Goal: Information Seeking & Learning: Learn about a topic

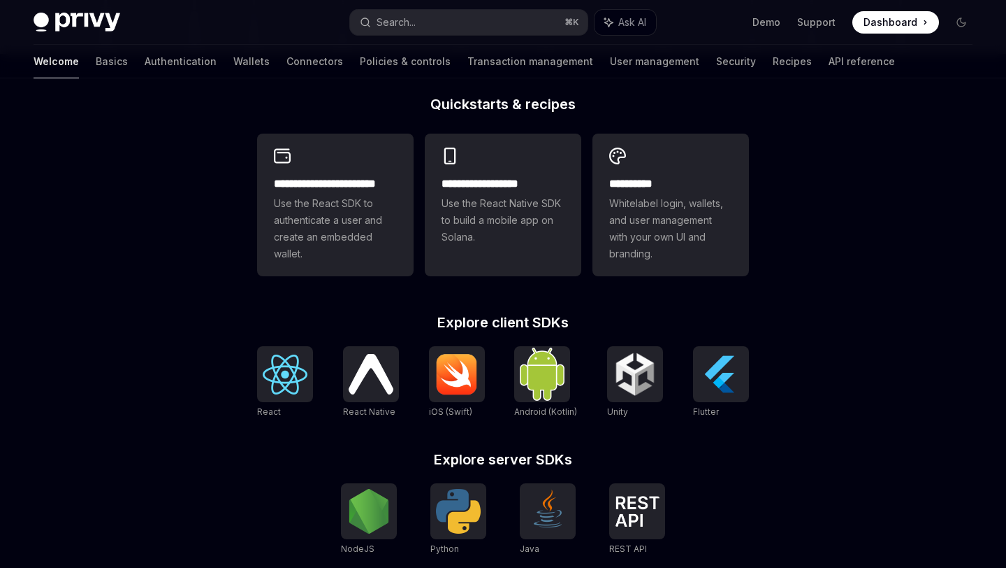
scroll to position [342, 0]
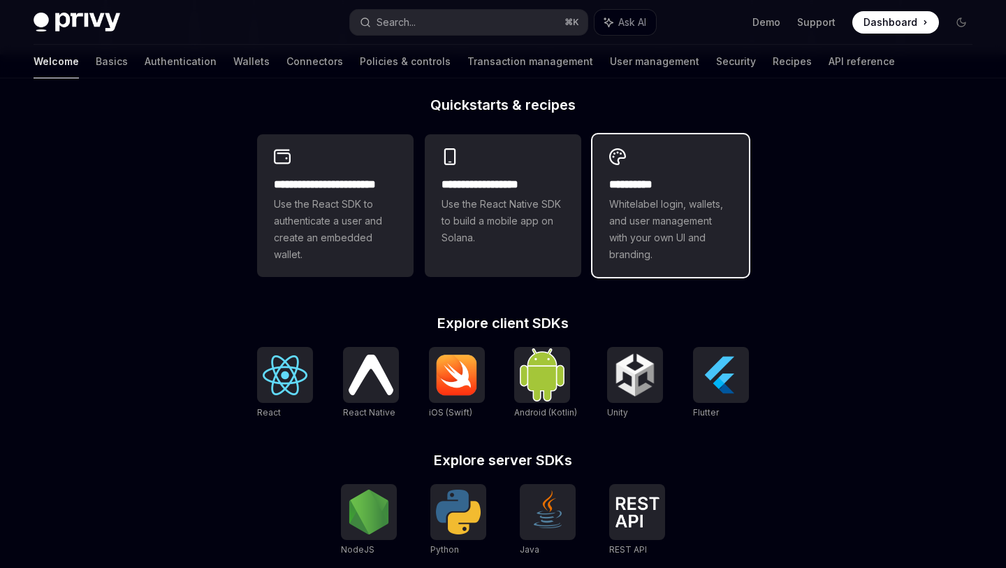
click at [659, 214] on span "Whitelabel login, wallets, and user management with your own UI and branding." at bounding box center [670, 229] width 123 height 67
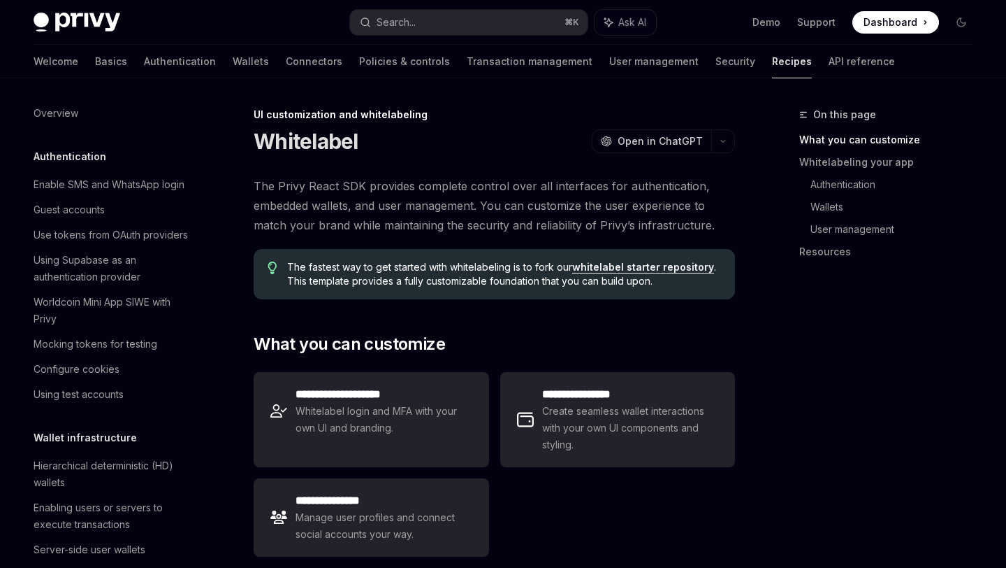
scroll to position [541, 0]
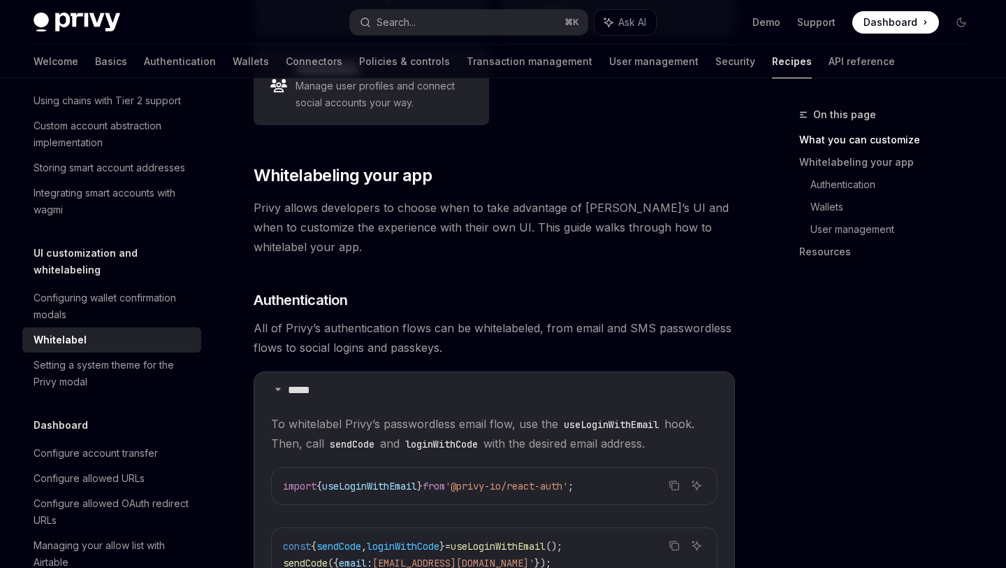
scroll to position [435, 0]
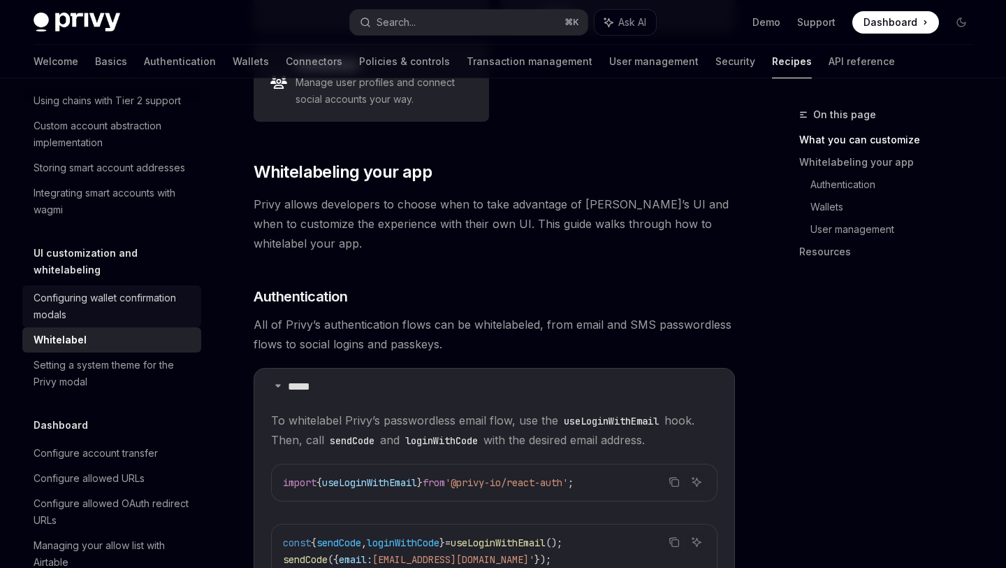
click at [59, 289] on div "Configuring wallet confirmation modals" at bounding box center [113, 306] width 159 height 34
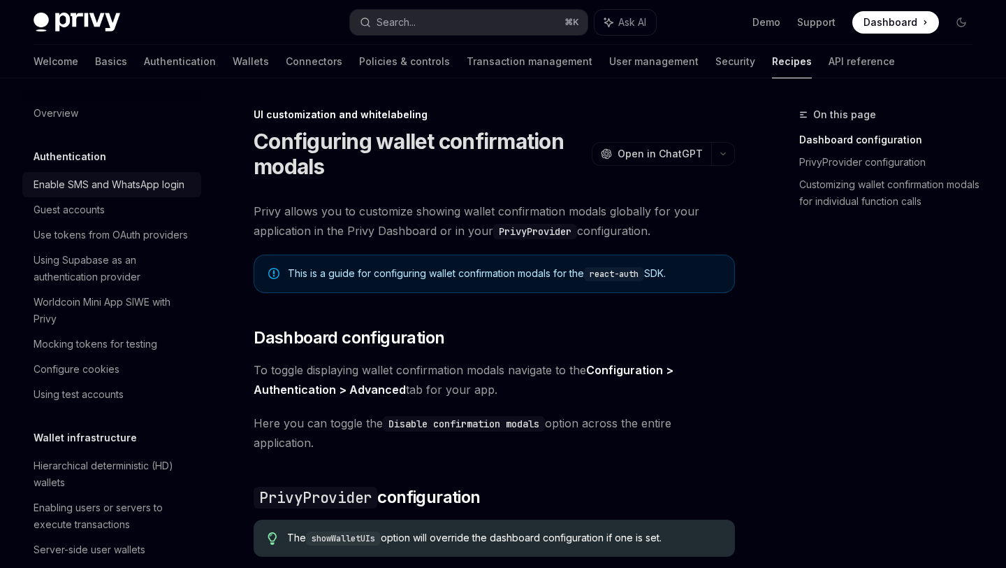
click at [98, 185] on div "Enable SMS and WhatsApp login" at bounding box center [109, 184] width 151 height 17
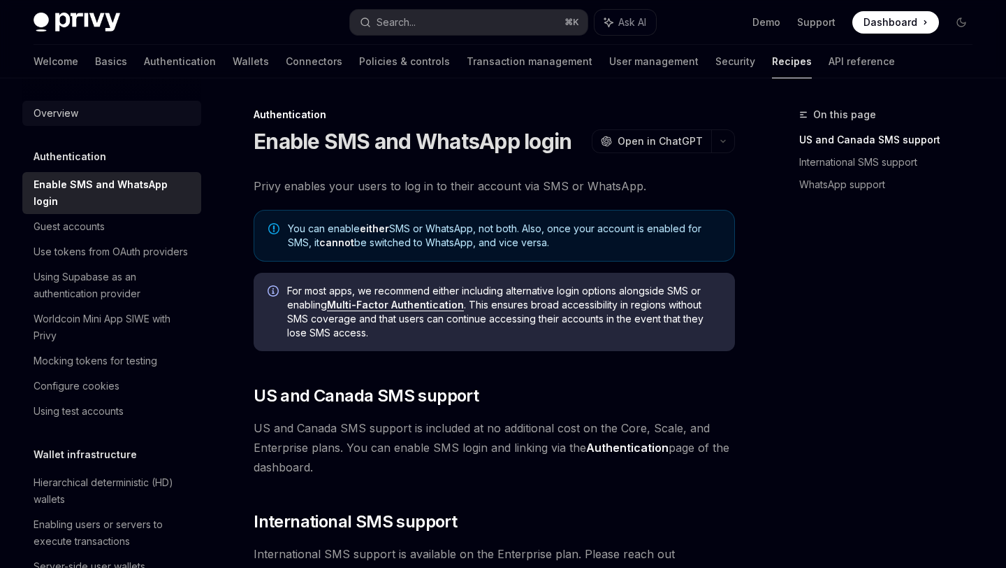
click at [55, 114] on div "Overview" at bounding box center [56, 113] width 45 height 17
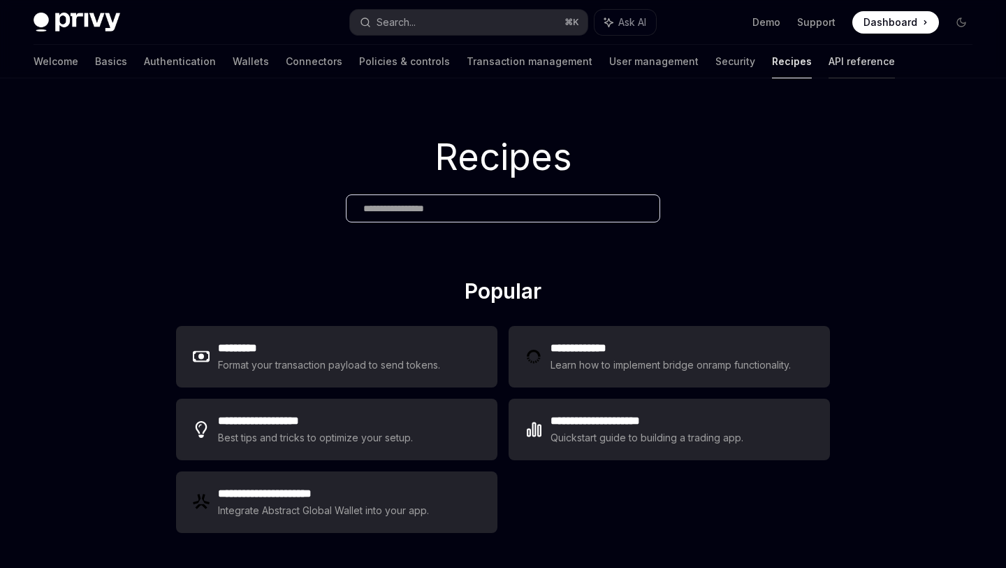
click at [829, 61] on link "API reference" at bounding box center [862, 62] width 66 height 34
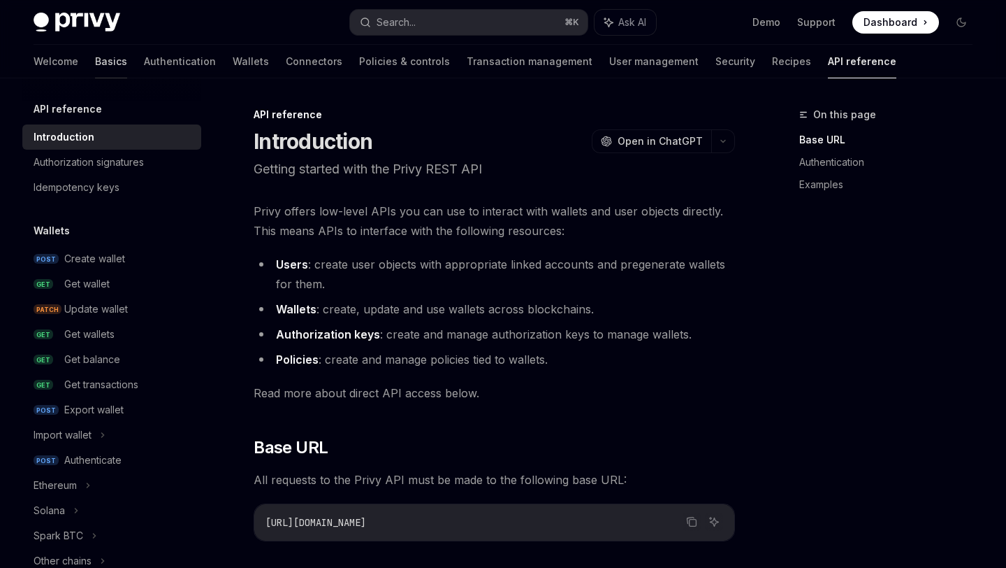
click at [95, 59] on link "Basics" at bounding box center [111, 62] width 32 height 34
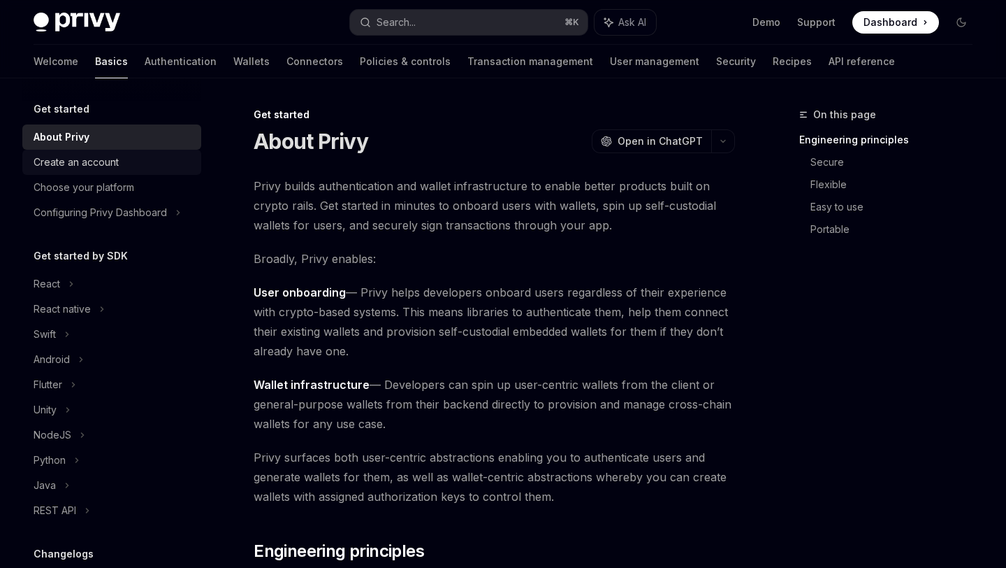
click at [68, 168] on div "Create an account" at bounding box center [76, 162] width 85 height 17
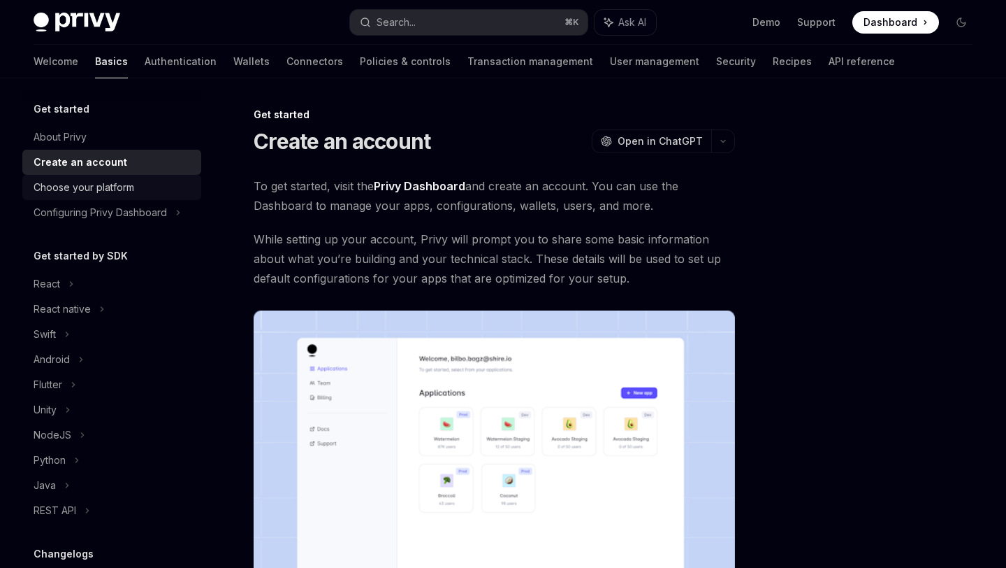
click at [62, 183] on div "Choose your platform" at bounding box center [84, 187] width 101 height 17
type textarea "*"
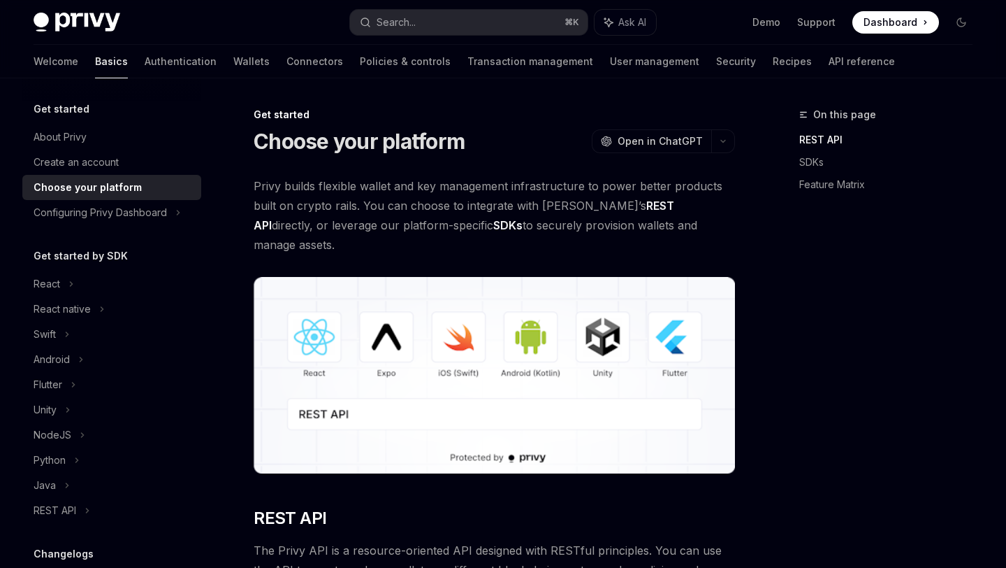
click at [895, 30] on span at bounding box center [896, 22] width 87 height 22
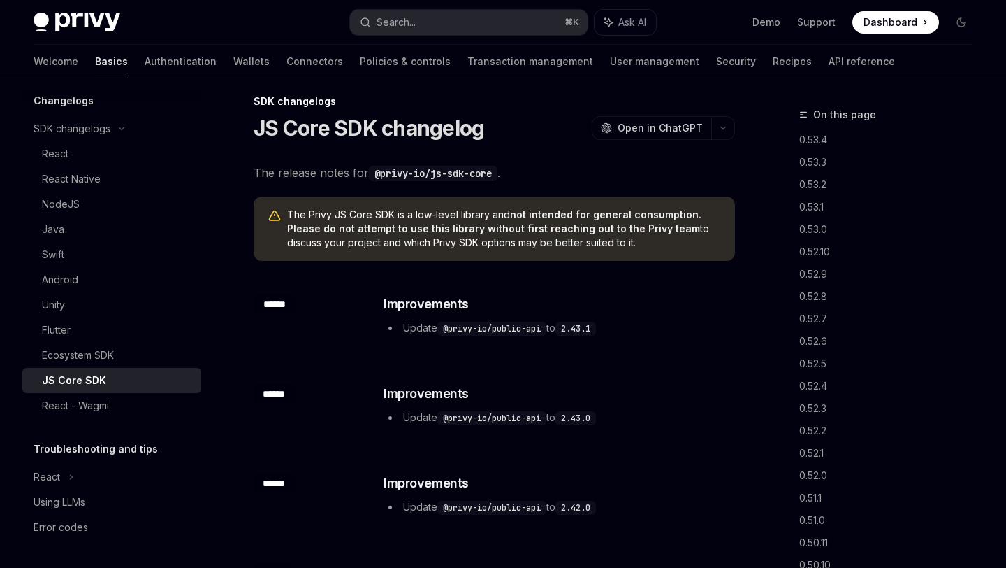
scroll to position [15, 0]
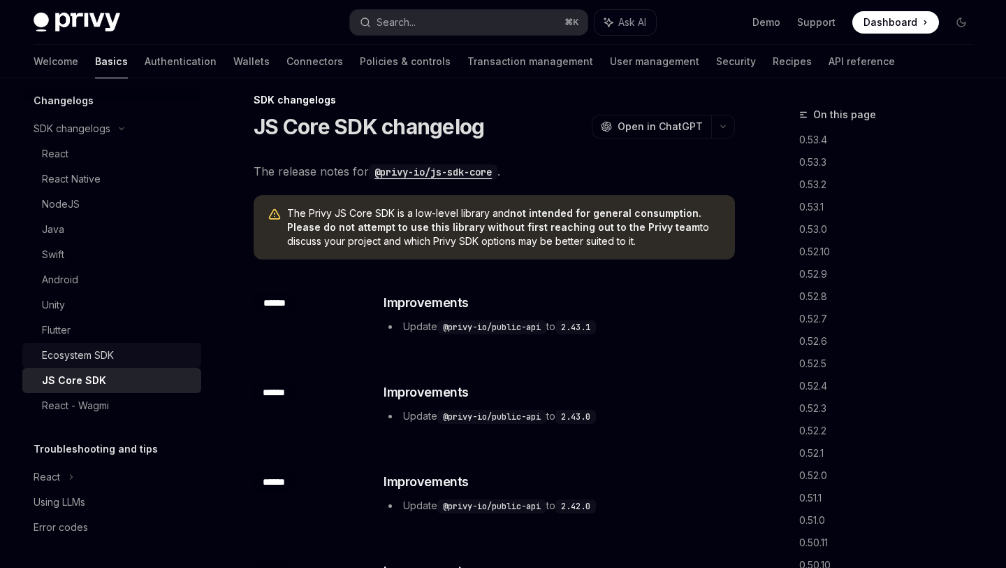
click at [64, 359] on div "Ecosystem SDK" at bounding box center [78, 355] width 72 height 17
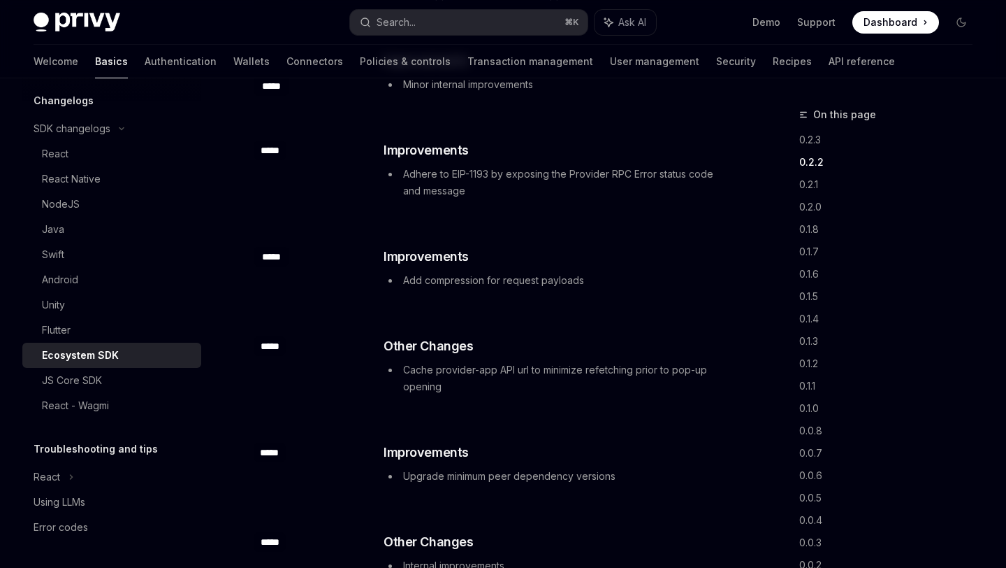
scroll to position [280, 0]
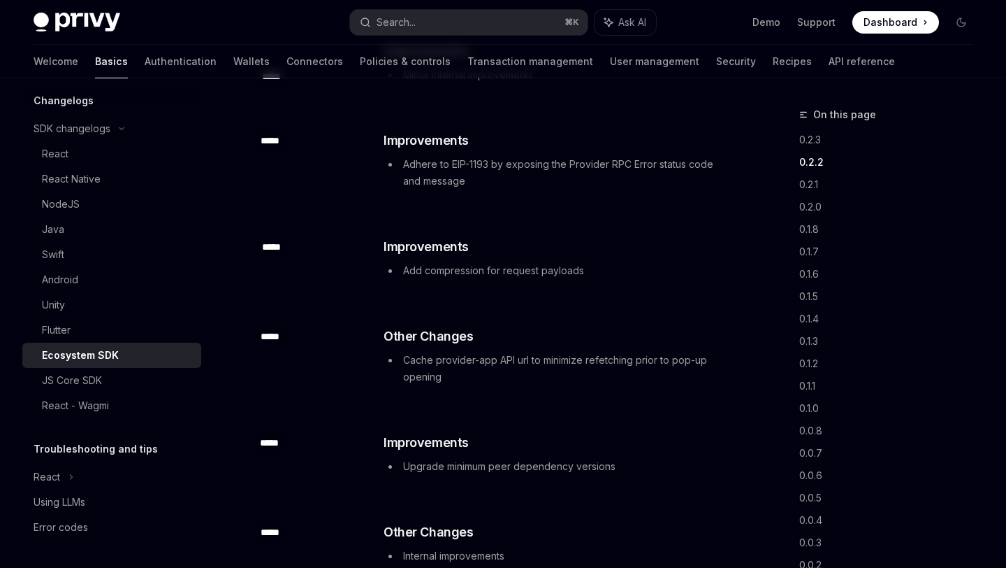
type textarea "*"
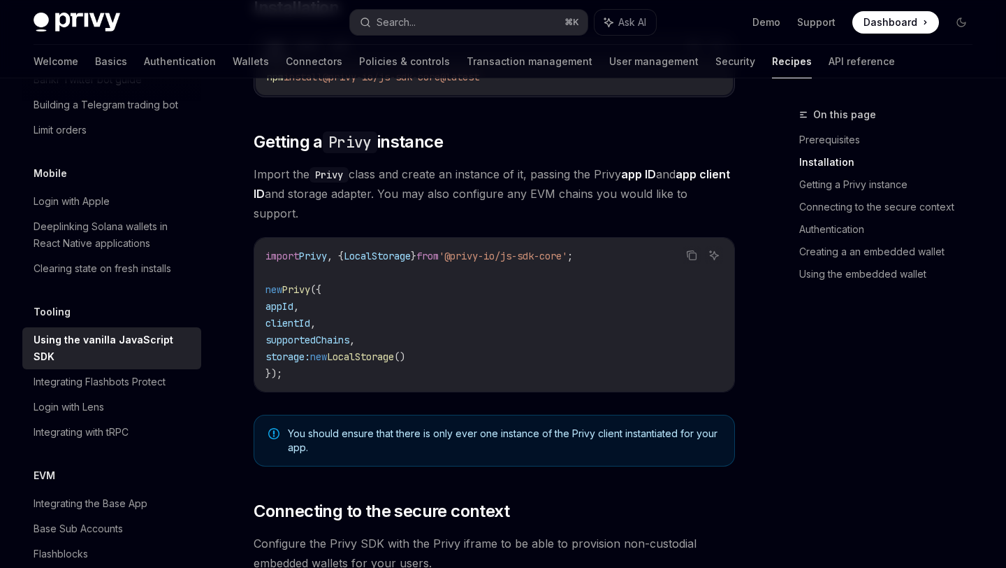
scroll to position [458, 0]
